Goal: Task Accomplishment & Management: Manage account settings

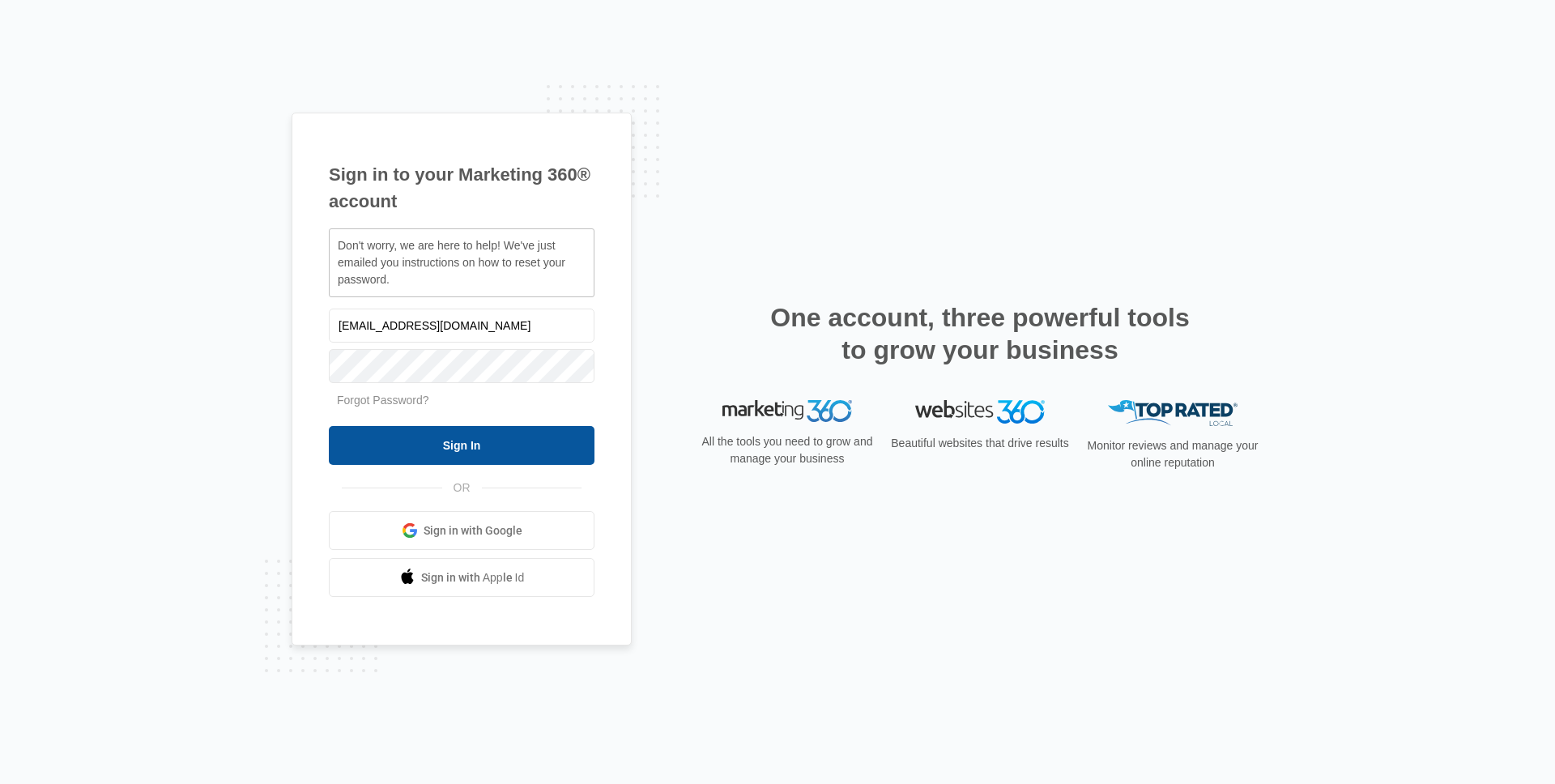
click at [486, 451] on input "Sign In" at bounding box center [462, 445] width 266 height 38
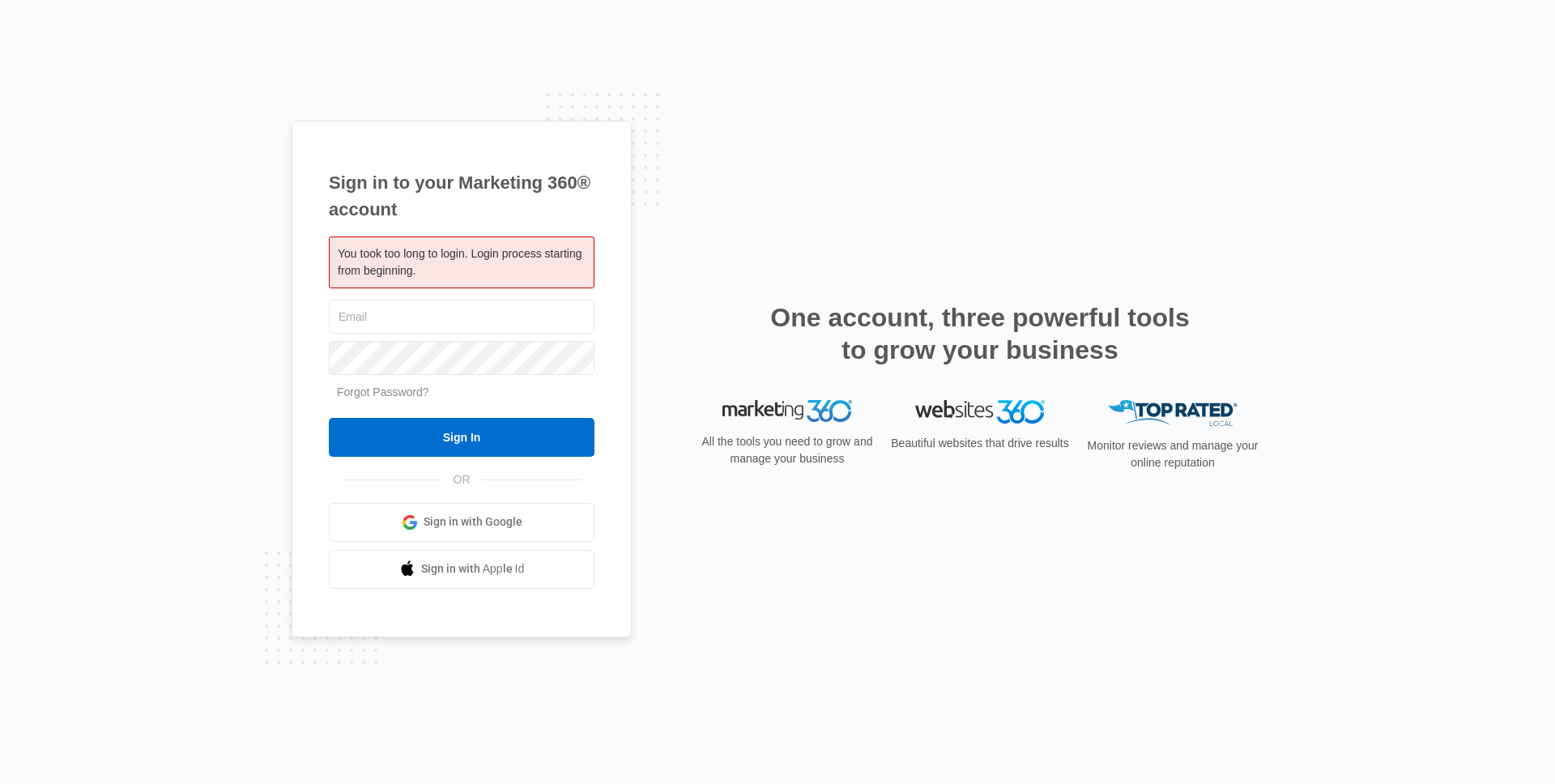
click at [392, 393] on link "Forgot Password?" at bounding box center [384, 392] width 93 height 13
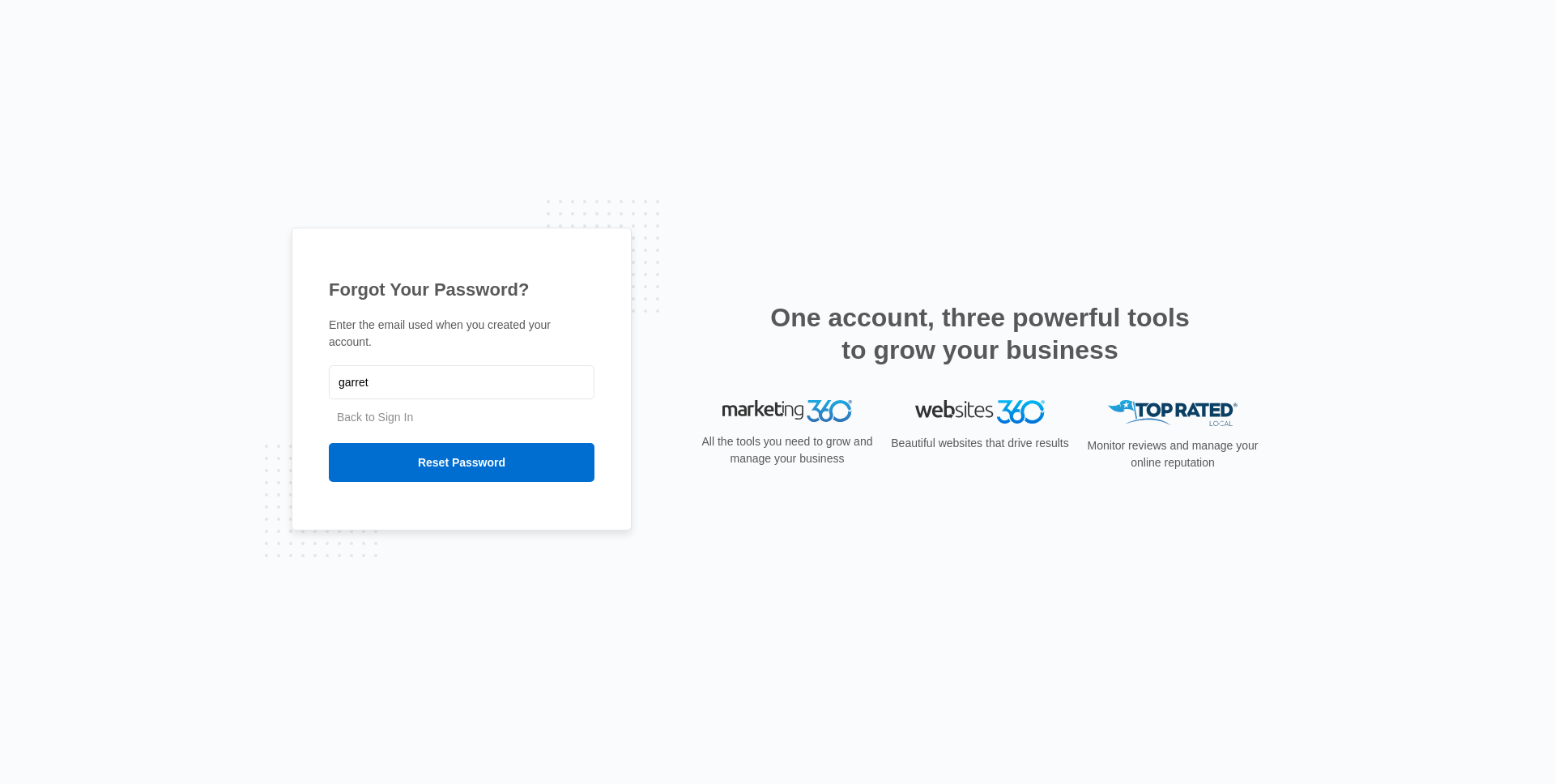
type input "[EMAIL_ADDRESS][DOMAIN_NAME]"
click at [508, 469] on input "Reset Password" at bounding box center [462, 462] width 266 height 38
